Goal: Navigation & Orientation: Find specific page/section

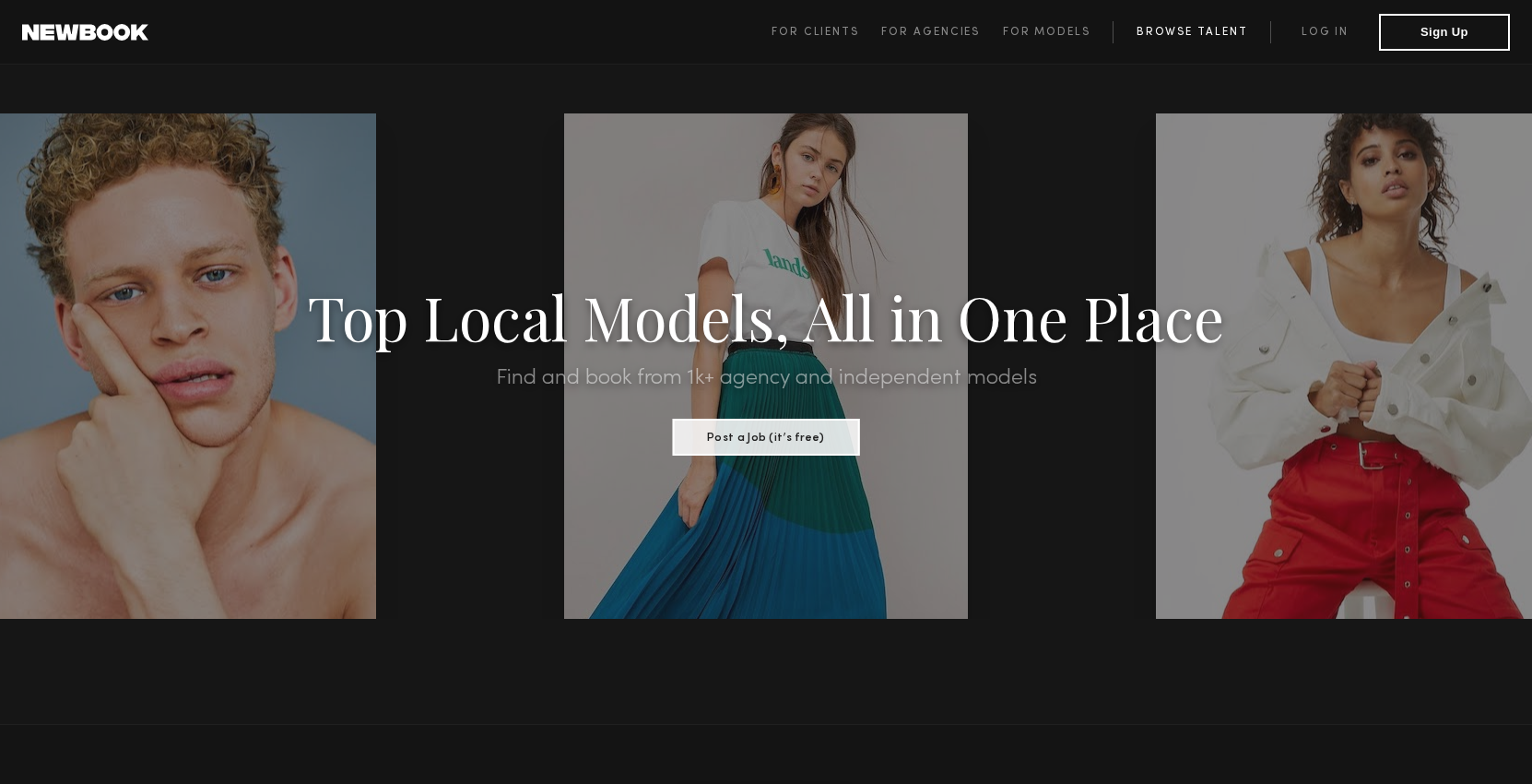
click at [1170, 27] on link "Browse Talent" at bounding box center [1191, 32] width 157 height 22
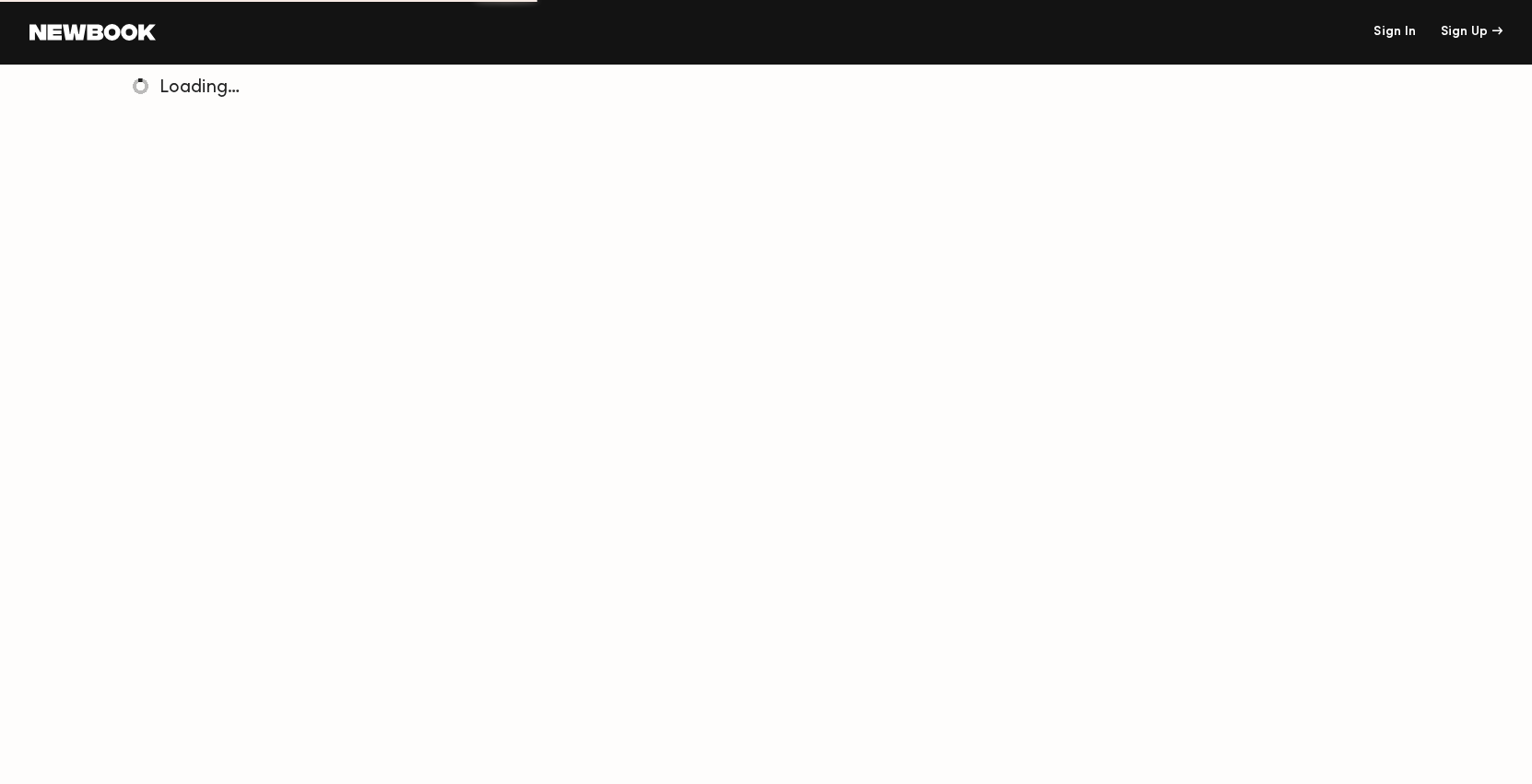
scroll to position [50, 0]
